Goal: Information Seeking & Learning: Learn about a topic

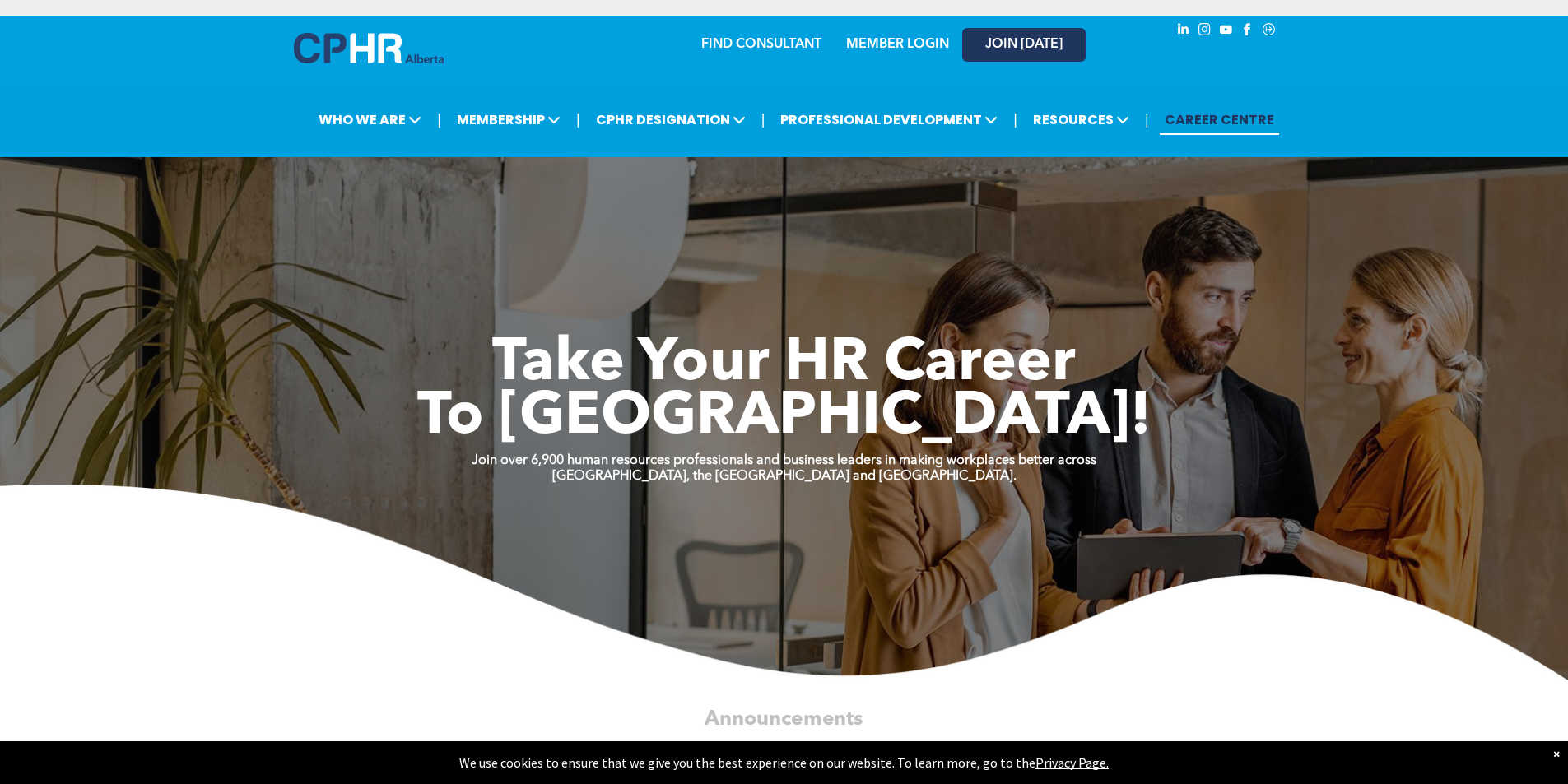
click at [1046, 38] on span "JOIN [DATE]" at bounding box center [1023, 45] width 78 height 16
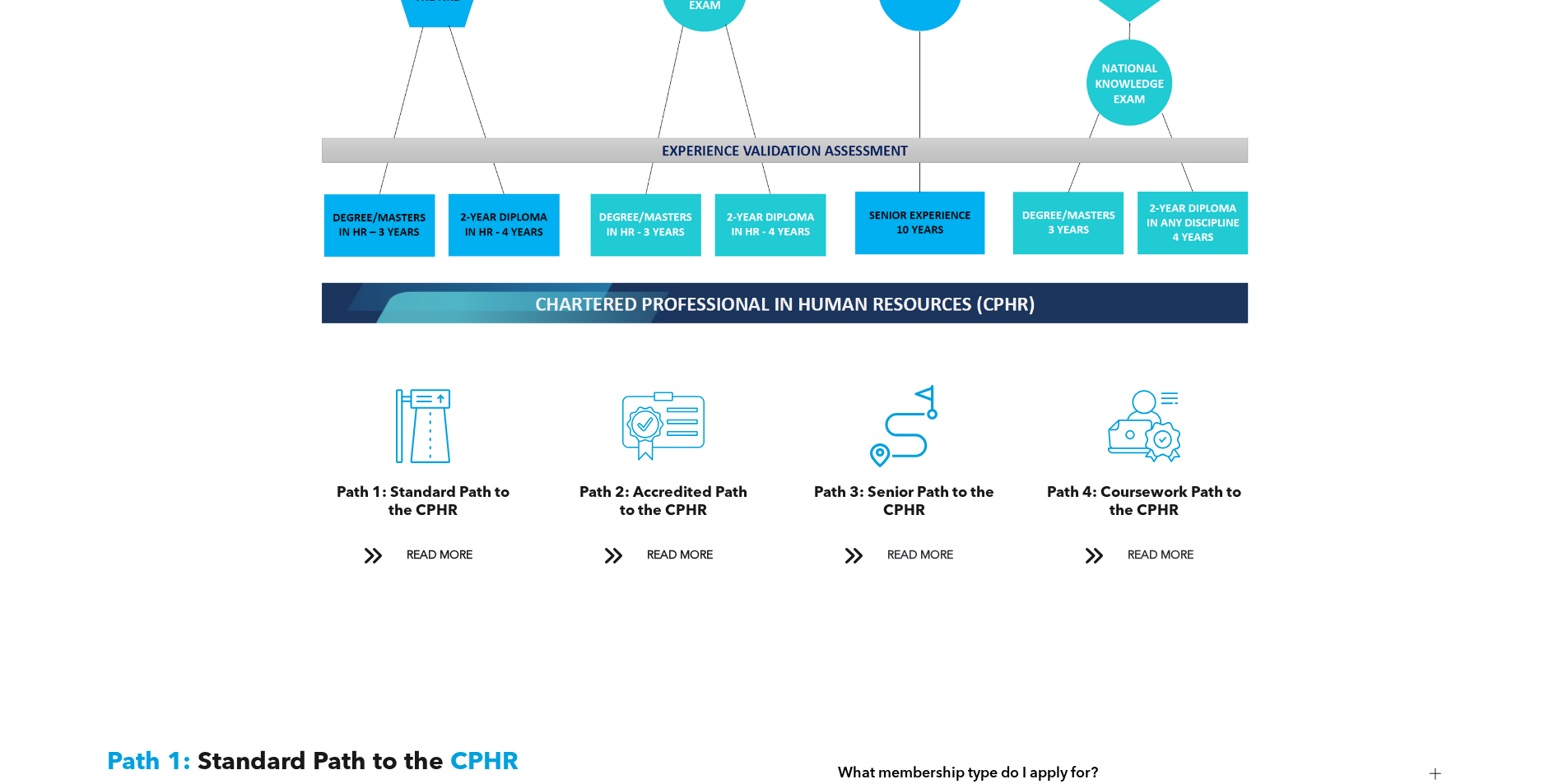
scroll to position [1646, 0]
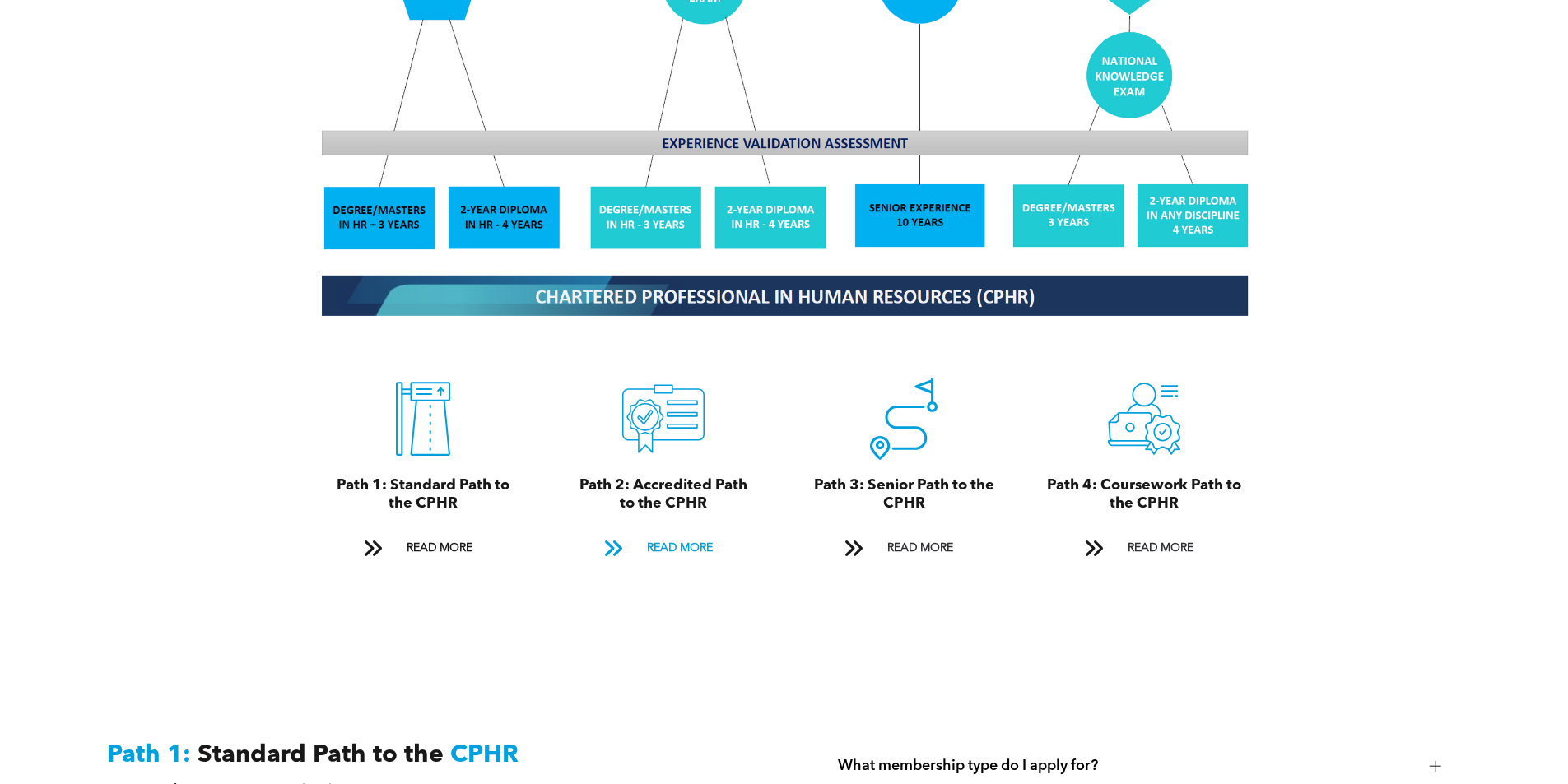
click at [683, 534] on span "READ MORE" at bounding box center [679, 549] width 78 height 30
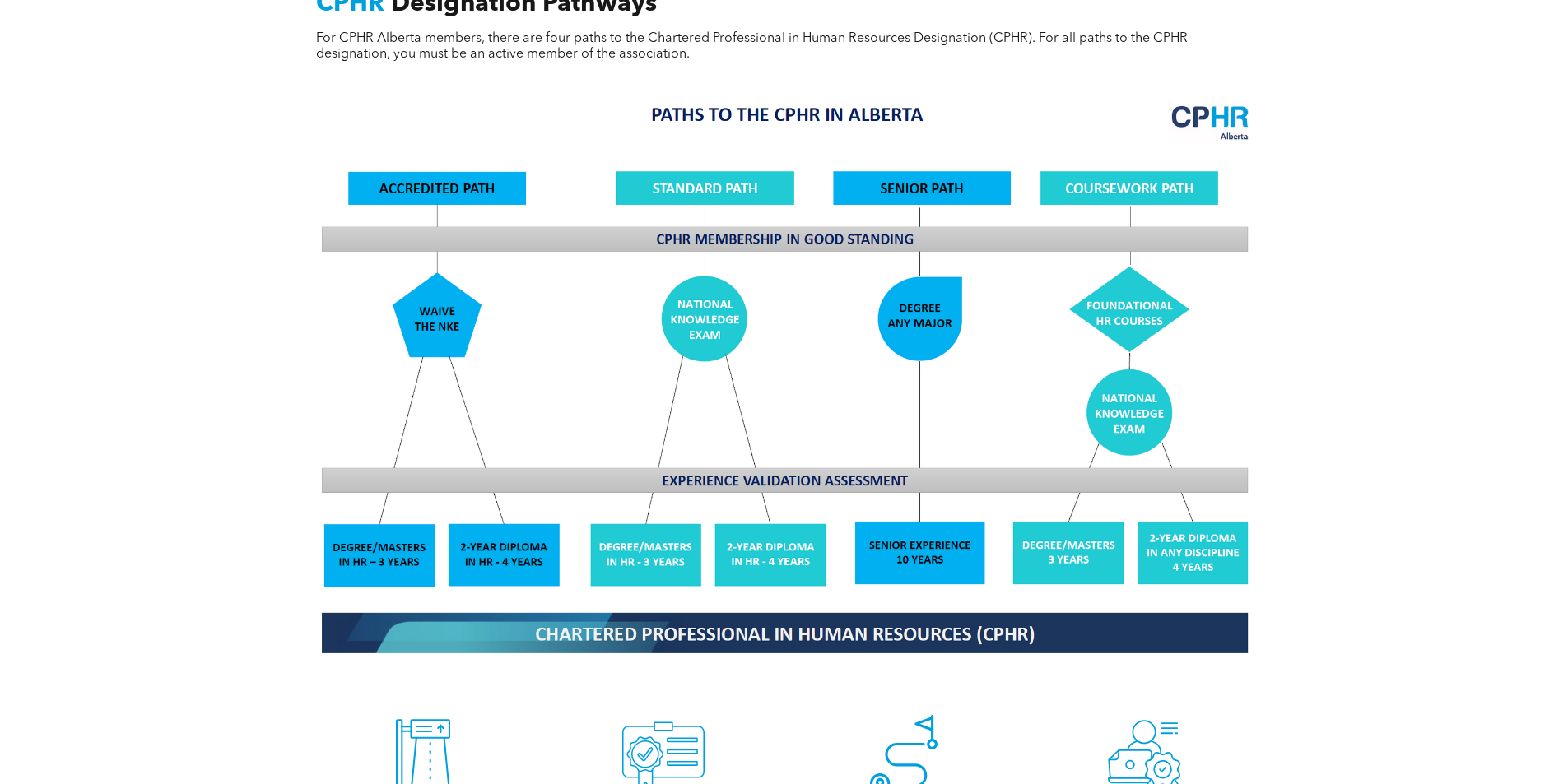
scroll to position [1291, 0]
